Goal: Go to known website: Access a specific website the user already knows

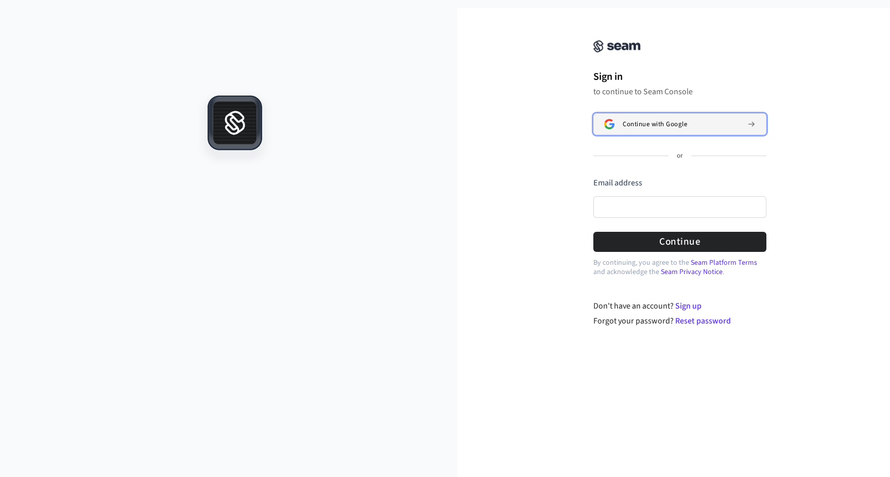
click at [683, 128] on button "Continue with Google" at bounding box center [679, 124] width 173 height 22
